Goal: Task Accomplishment & Management: Complete application form

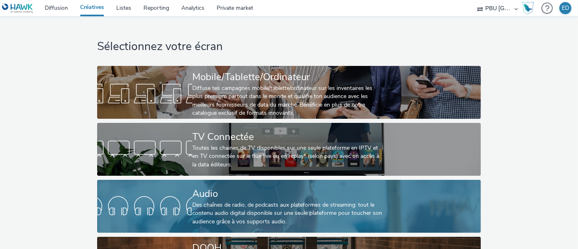
click at [238, 223] on div "Des chaînes de radio, de podcasts aux plateformes de streaming: tout le contenu…" at bounding box center [287, 213] width 190 height 25
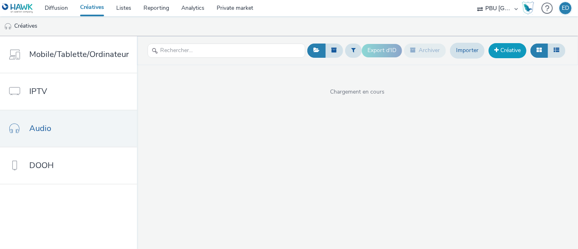
click at [509, 52] on link "Créative" at bounding box center [508, 50] width 38 height 15
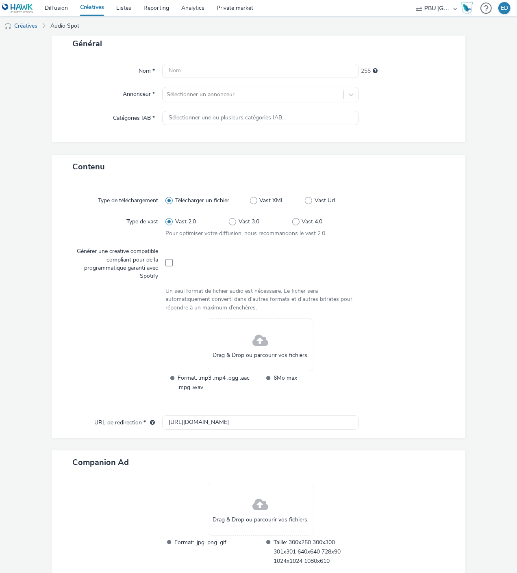
scroll to position [98, 0]
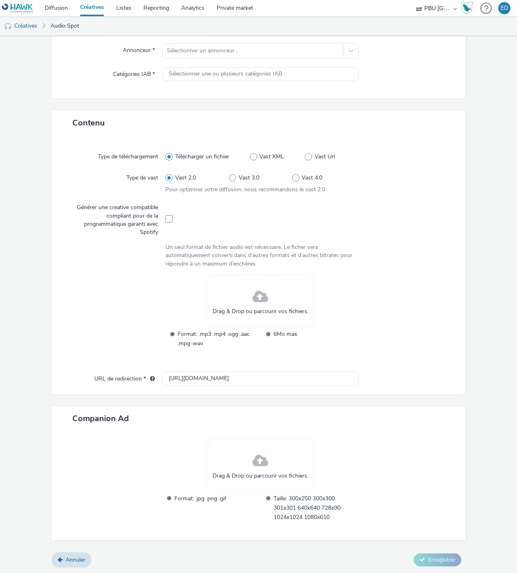
click at [396, 248] on div at bounding box center [408, 485] width 98 height 93
click at [376, 248] on div at bounding box center [408, 485] width 98 height 93
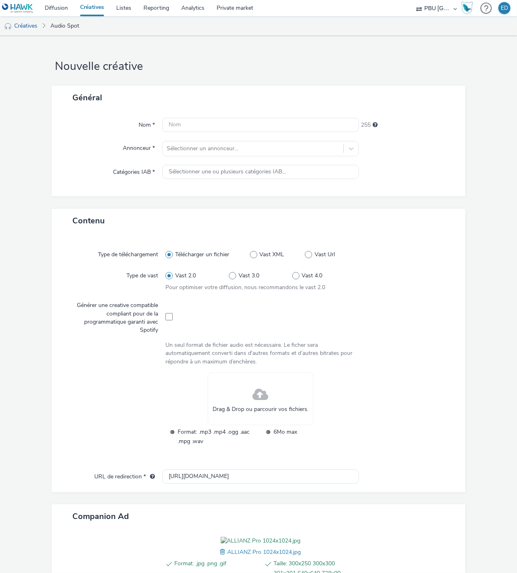
scroll to position [110, 0]
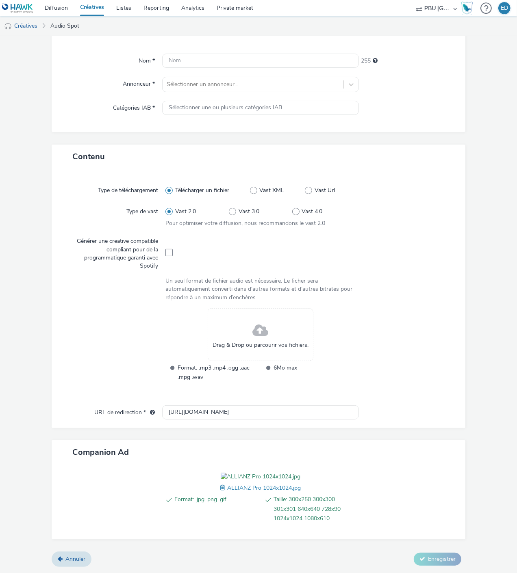
click at [220, 248] on span at bounding box center [223, 488] width 7 height 9
click at [224, 248] on span at bounding box center [227, 488] width 7 height 9
click at [220, 248] on span at bounding box center [223, 488] width 7 height 9
click at [230, 248] on span "ALLIANZ Pro 2560x1440.jpg" at bounding box center [265, 488] width 74 height 8
click at [220, 248] on span at bounding box center [223, 488] width 7 height 9
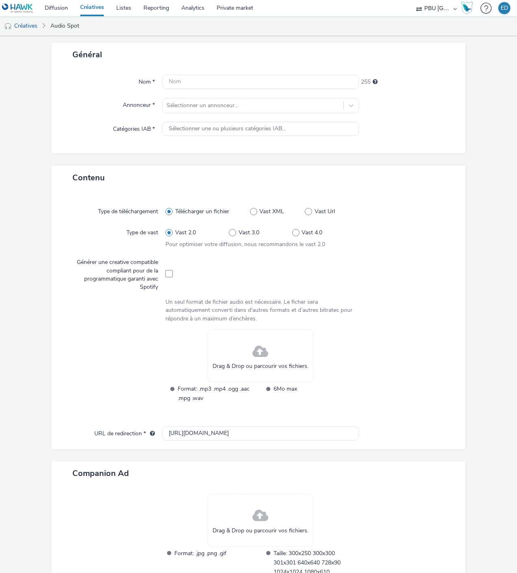
scroll to position [0, 0]
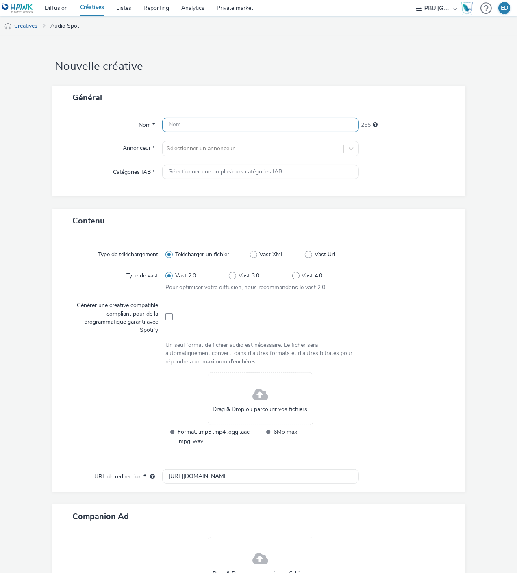
click at [172, 123] on input "text" at bounding box center [260, 125] width 197 height 14
paste input "ALLIANZ_250901_LaMere"
type input "ALLIANZ_250901_LaMere"
click at [190, 148] on div at bounding box center [253, 149] width 173 height 10
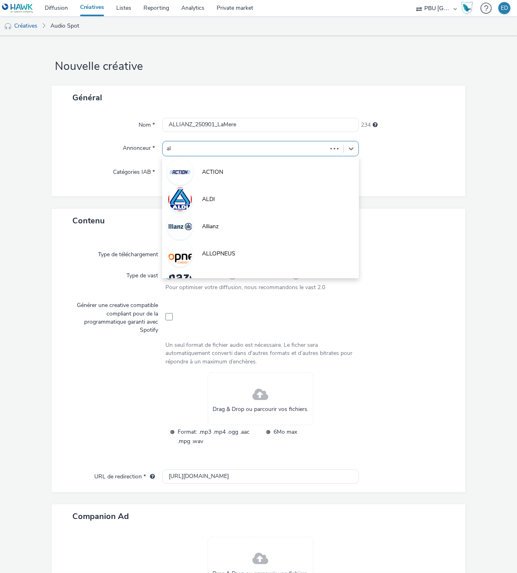
type input "all"
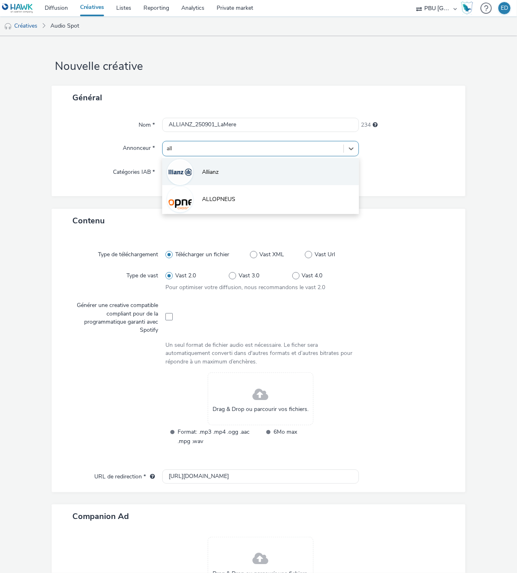
click at [208, 163] on li "Allianz" at bounding box center [260, 171] width 197 height 27
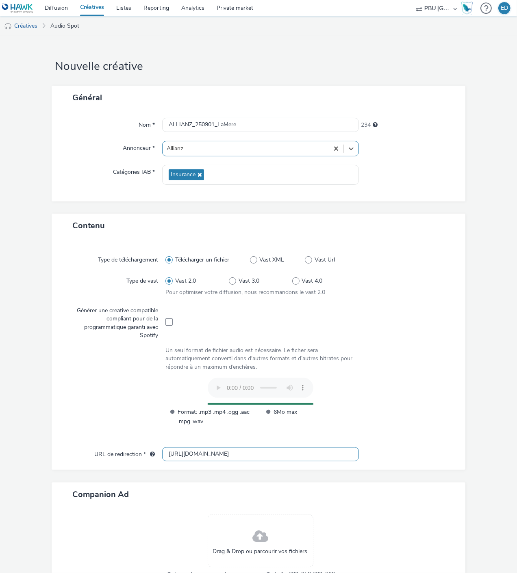
click at [171, 248] on input "http://allianz.fr" at bounding box center [260, 454] width 197 height 14
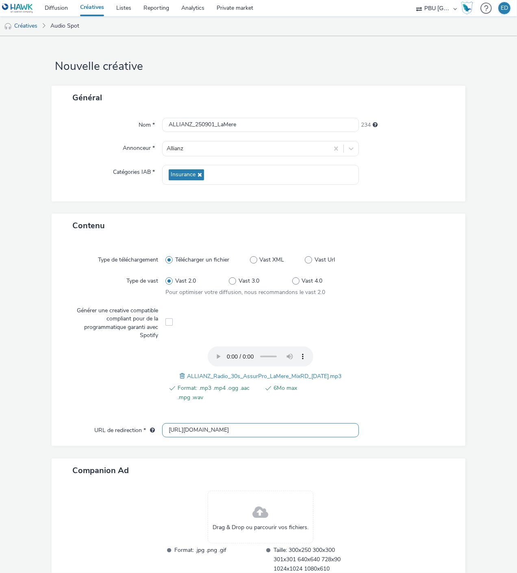
type input "https://allianz.fr"
click at [376, 248] on div at bounding box center [403, 379] width 95 height 64
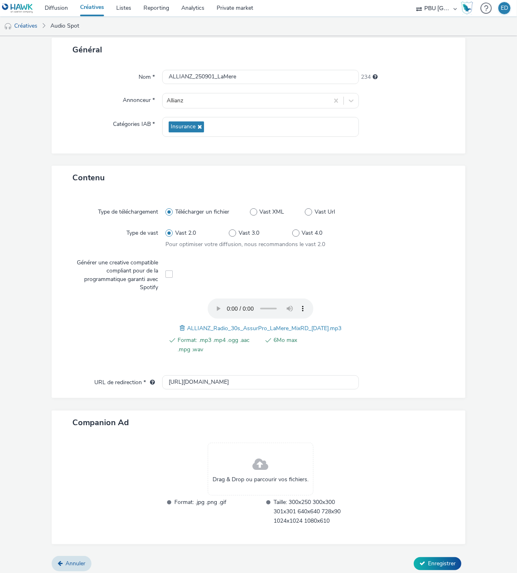
scroll to position [51, 0]
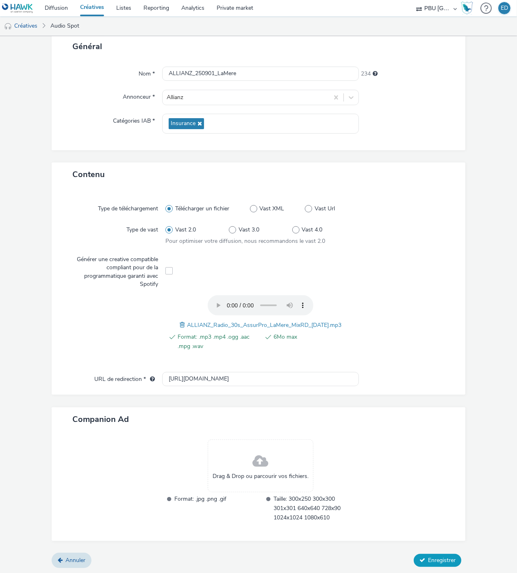
click at [428, 248] on span "Enregistrer" at bounding box center [442, 561] width 28 height 8
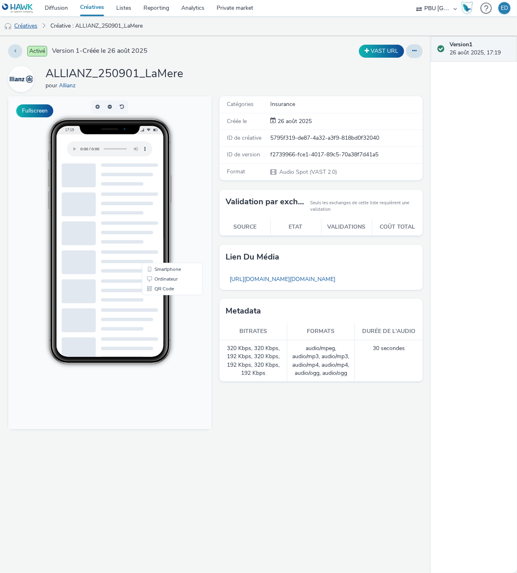
click at [35, 29] on link "Créatives" at bounding box center [20, 26] width 41 height 20
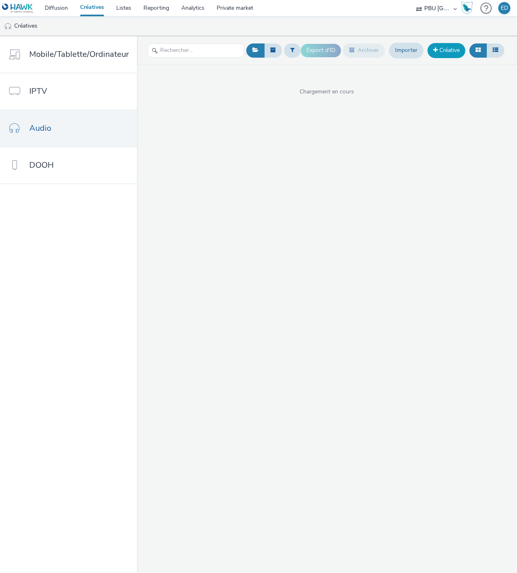
click at [445, 54] on link "Créative" at bounding box center [447, 50] width 38 height 15
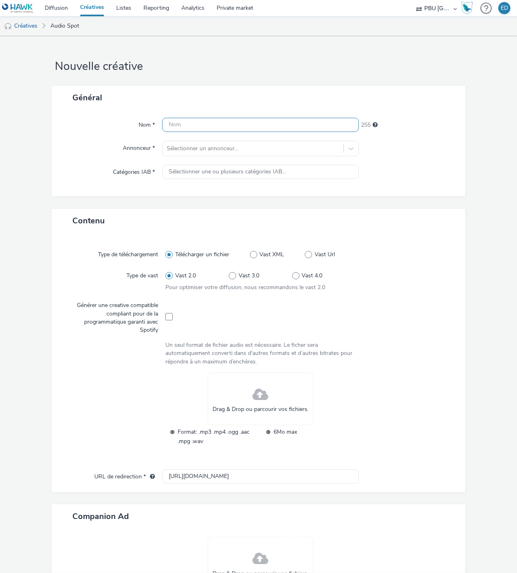
click at [181, 122] on input "text" at bounding box center [260, 125] width 197 height 14
paste input "ALLIANZ_250901_LaMere"
click at [241, 125] on input "ALLIANZ_250901_LaMere" at bounding box center [260, 125] width 197 height 14
type input "ALLIANZ_250901_LaPote"
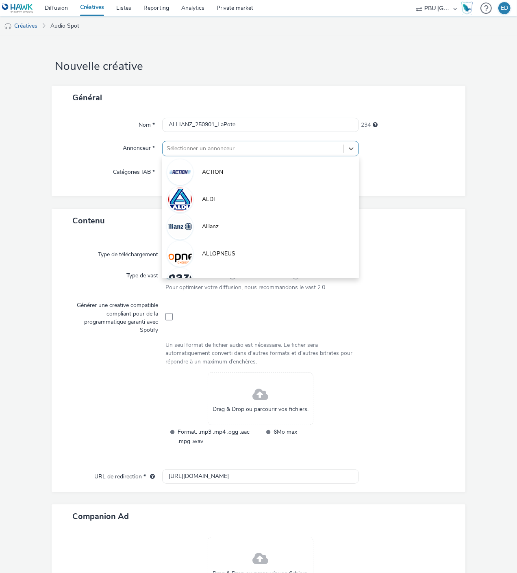
click at [202, 145] on div at bounding box center [253, 149] width 173 height 10
type input "all"
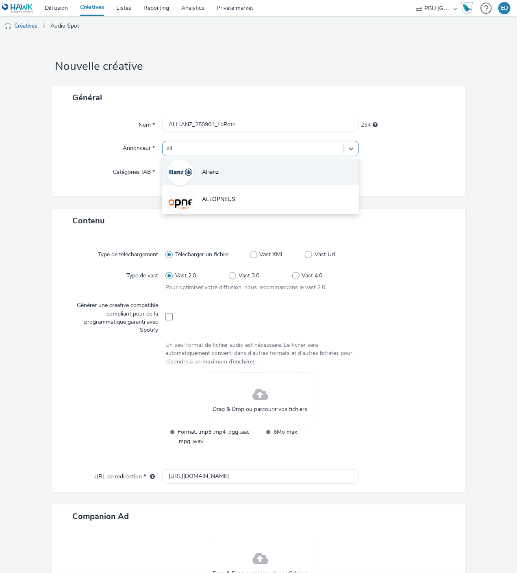
click at [222, 174] on li "Allianz" at bounding box center [260, 171] width 197 height 27
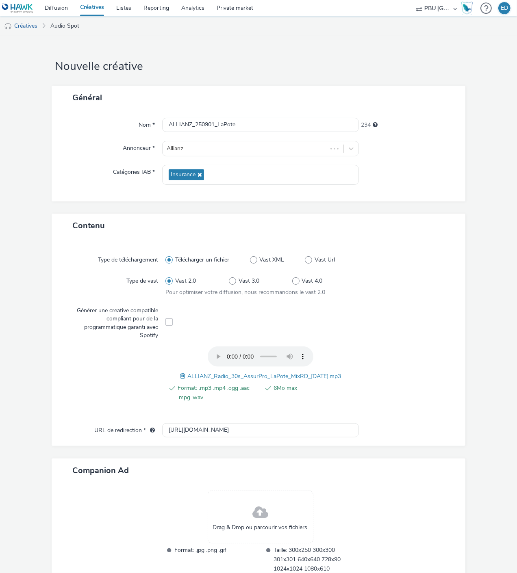
click at [171, 248] on div "Contenu Type de téléchargement Télécharger un fichier Vast XML Vast Url Type de…" at bounding box center [259, 409] width 414 height 391
click at [178, 248] on input "http://allianz.fr" at bounding box center [260, 430] width 197 height 14
type input "https://allianz.fr"
click at [429, 248] on div at bounding box center [403, 379] width 95 height 64
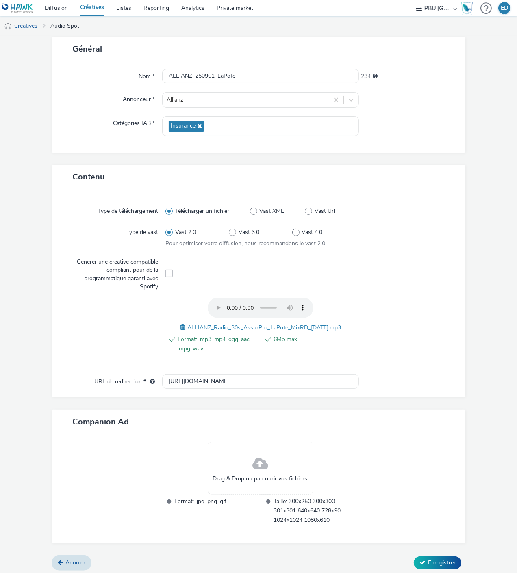
scroll to position [51, 0]
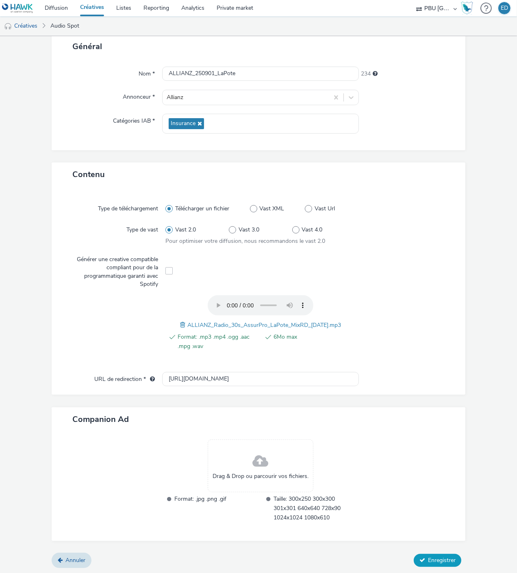
click at [440, 248] on span "Enregistrer" at bounding box center [442, 561] width 28 height 8
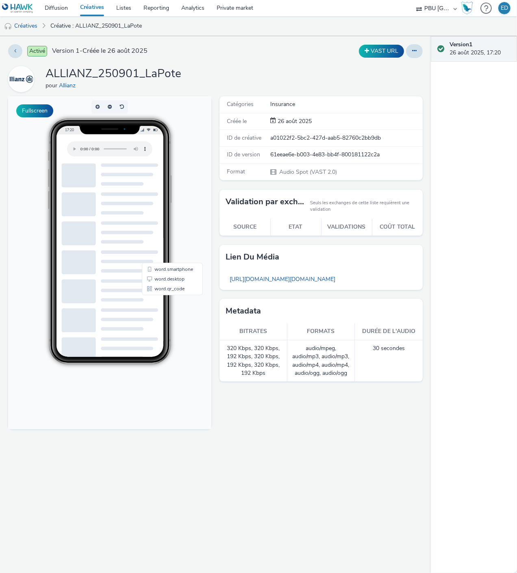
drag, startPoint x: 37, startPoint y: 24, endPoint x: 47, endPoint y: 26, distance: 10.2
click at [37, 24] on link "Créatives" at bounding box center [20, 26] width 41 height 20
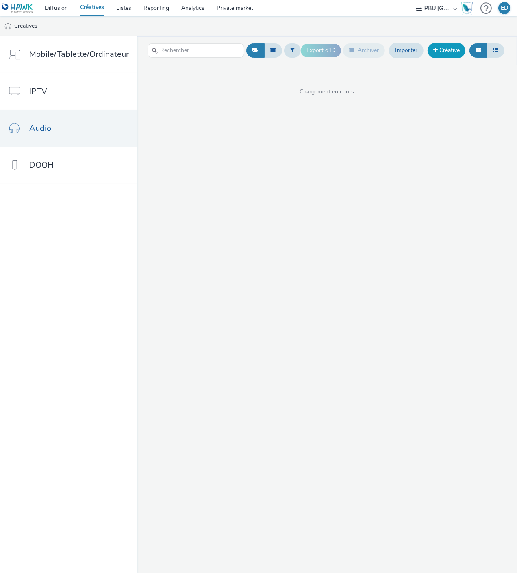
click at [441, 54] on link "Créative" at bounding box center [447, 50] width 38 height 15
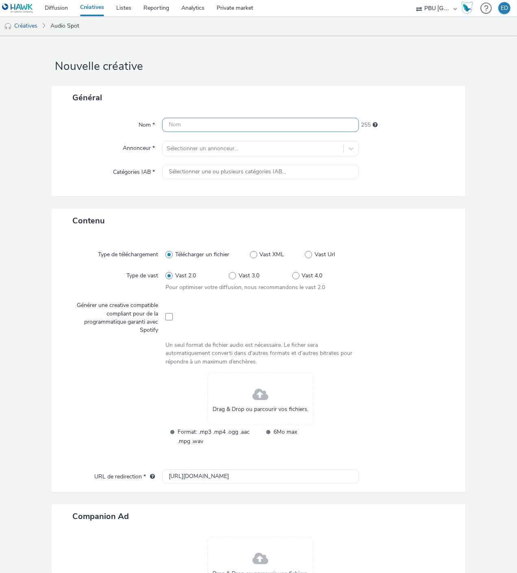
click at [200, 123] on input "text" at bounding box center [260, 125] width 197 height 14
paste input "ALLIANZ_250901_LaMere"
type input "ALLIANZ_250901_LaFrere"
click at [221, 145] on div at bounding box center [253, 149] width 173 height 10
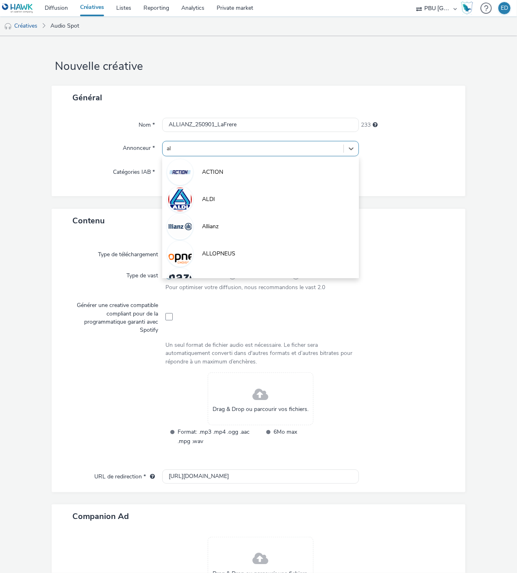
type input "all"
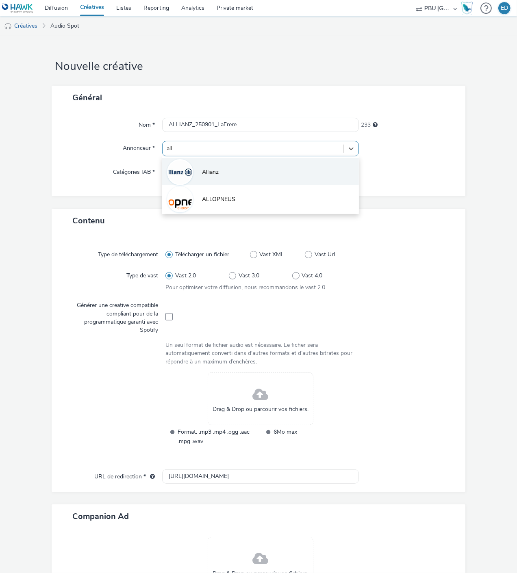
click at [222, 167] on li "Allianz" at bounding box center [260, 171] width 197 height 27
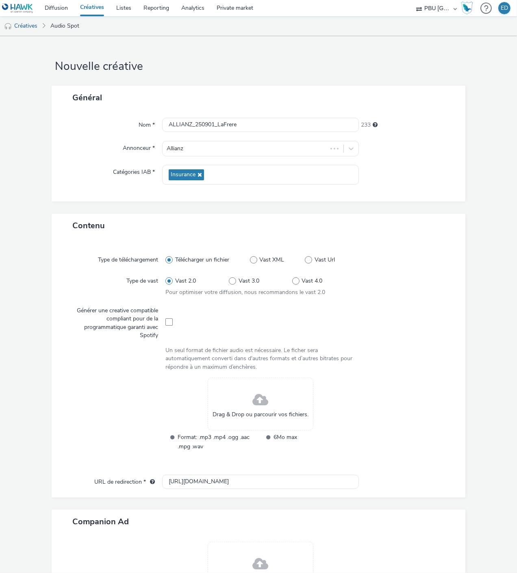
click at [438, 222] on div "Contenu" at bounding box center [259, 226] width 414 height 24
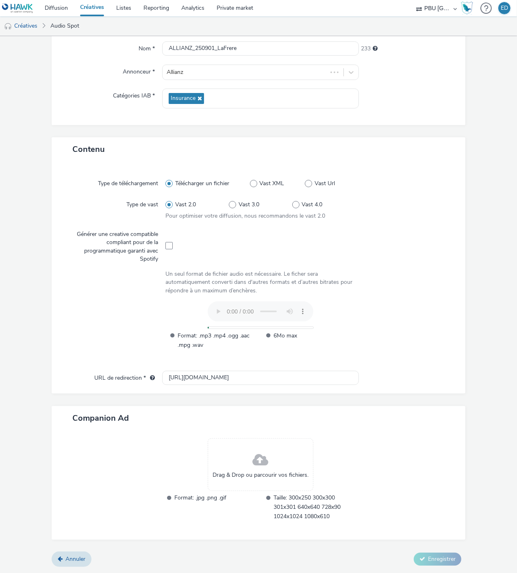
scroll to position [76, 0]
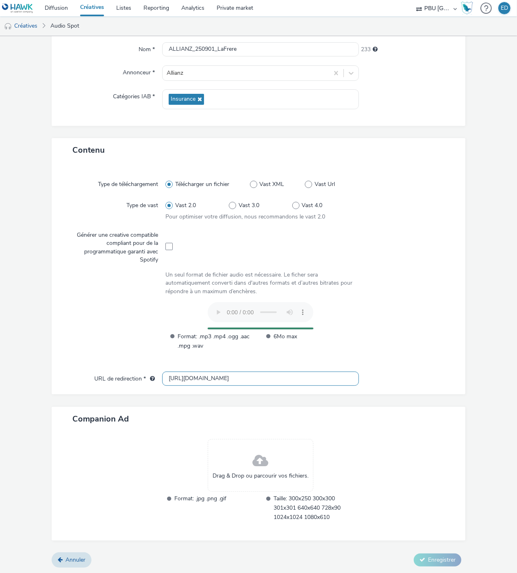
click at [178, 248] on input "http://allianz.fr" at bounding box center [260, 379] width 197 height 14
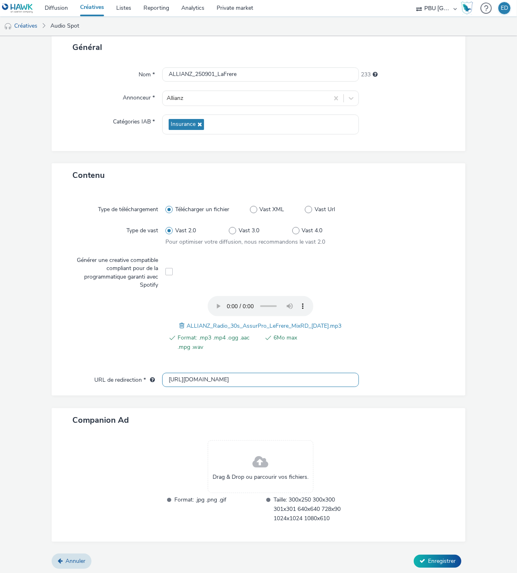
scroll to position [51, 0]
type input "https://allianz.fr"
click at [440, 248] on span "Enregistrer" at bounding box center [442, 561] width 28 height 8
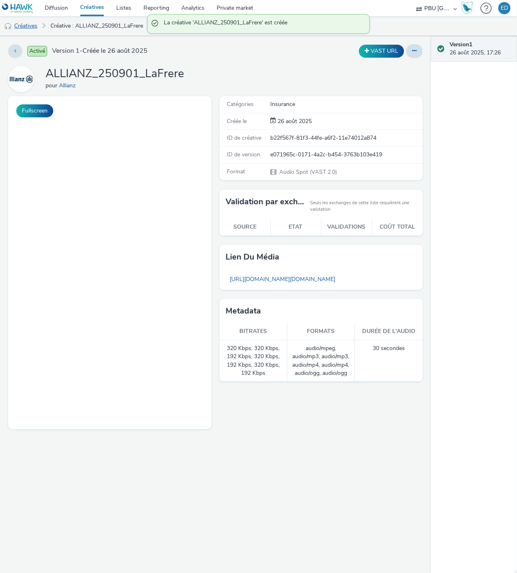
click at [28, 29] on link "Créatives" at bounding box center [20, 26] width 41 height 20
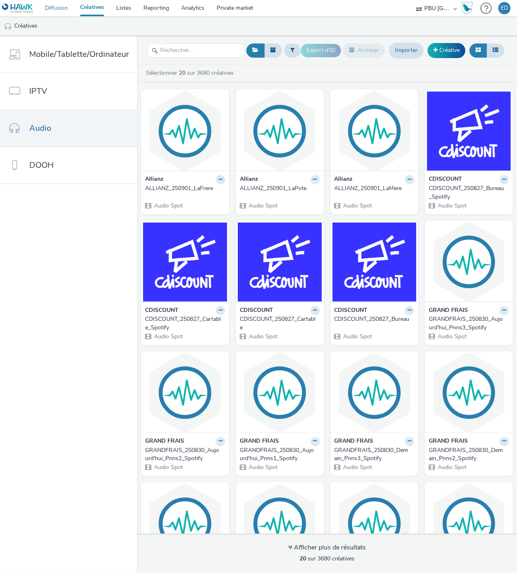
click at [55, 10] on link "Diffusion" at bounding box center [56, 8] width 35 height 16
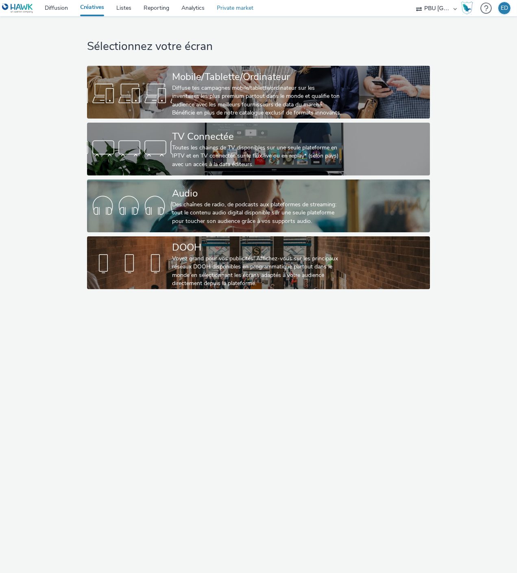
click at [228, 7] on link "Private market" at bounding box center [235, 8] width 49 height 16
